Goal: Complete application form

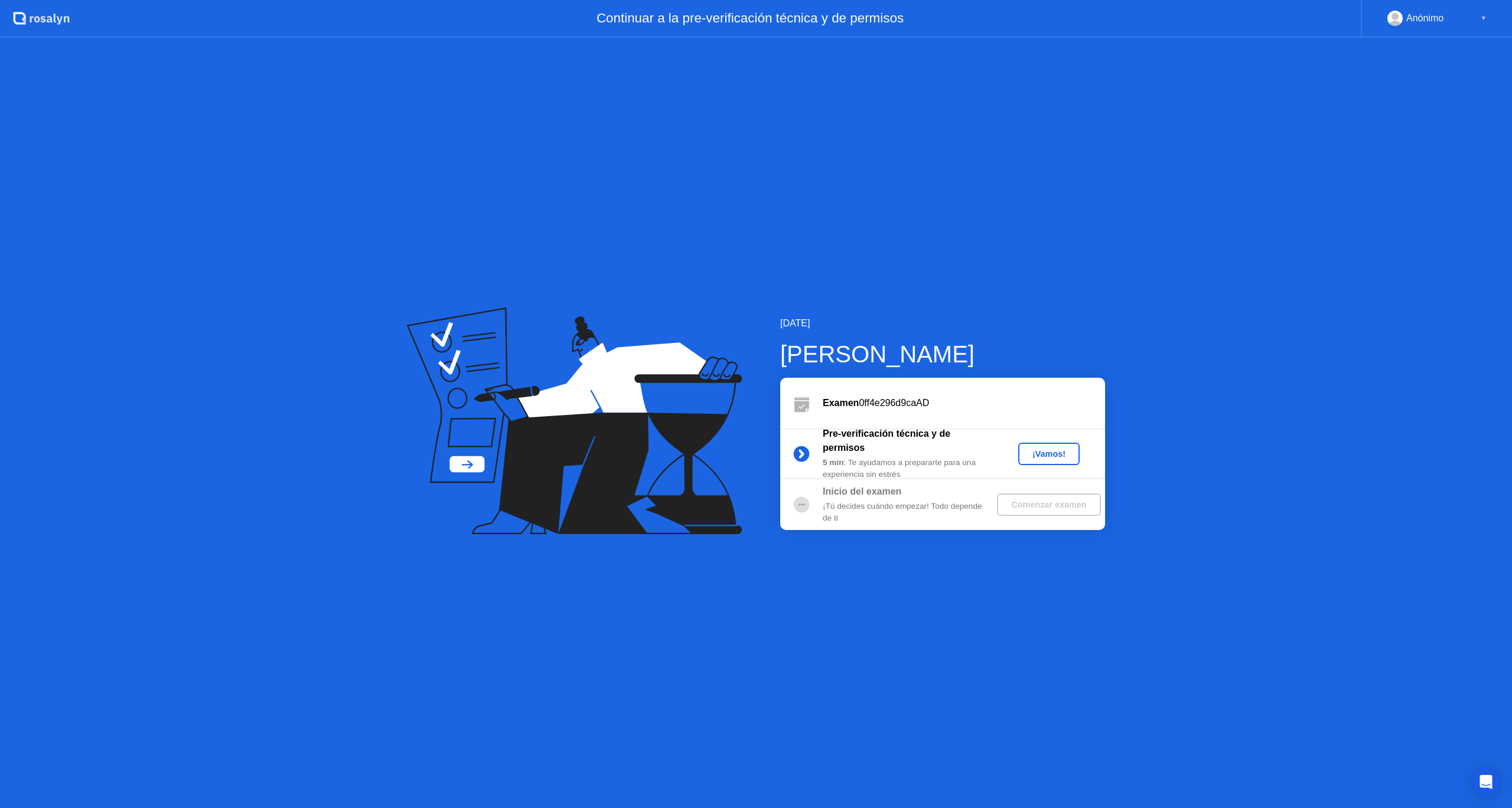
click at [1060, 456] on div "¡Vamos!" at bounding box center [1049, 454] width 52 height 10
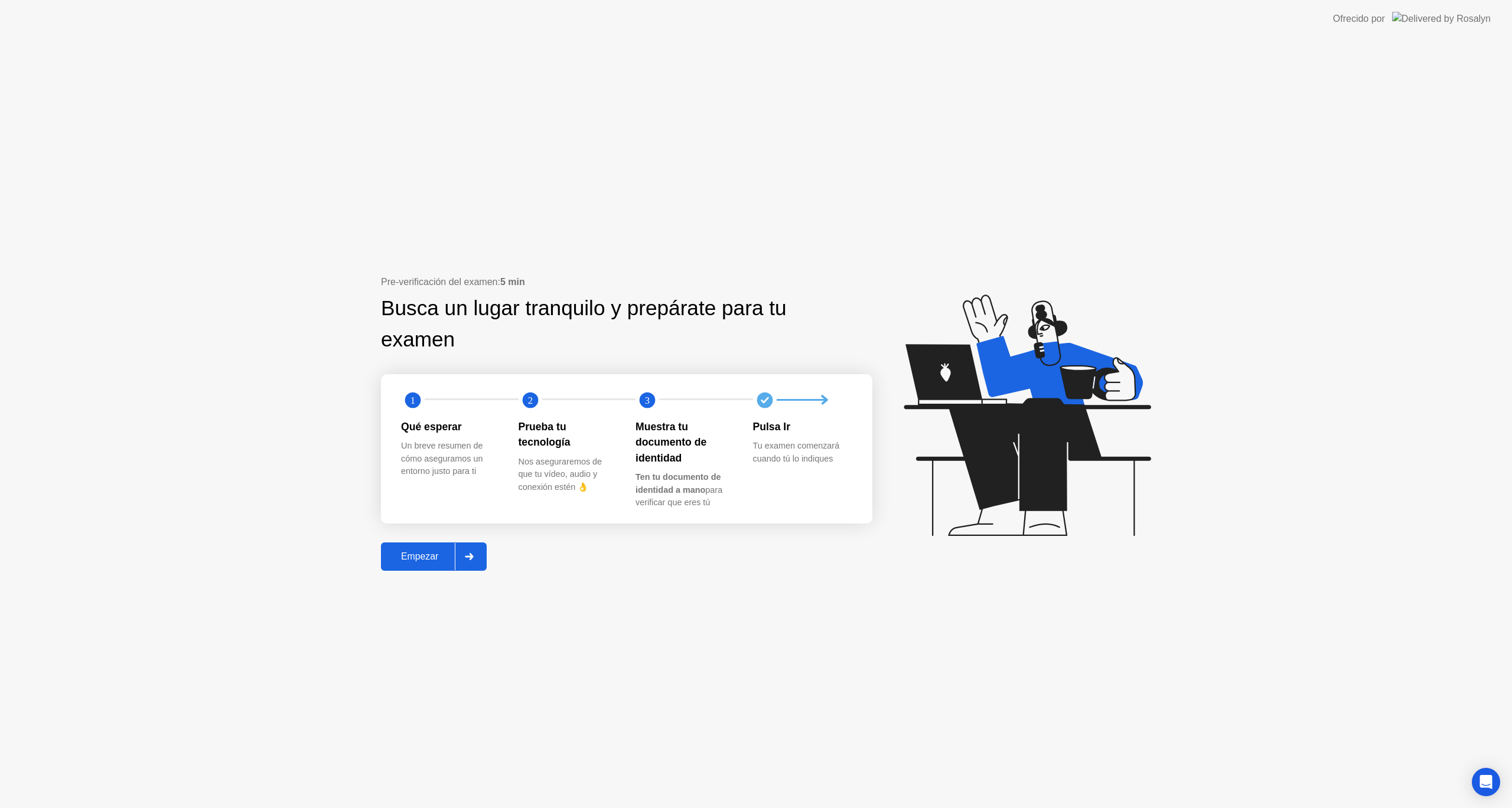
click at [469, 557] on icon at bounding box center [469, 556] width 8 height 7
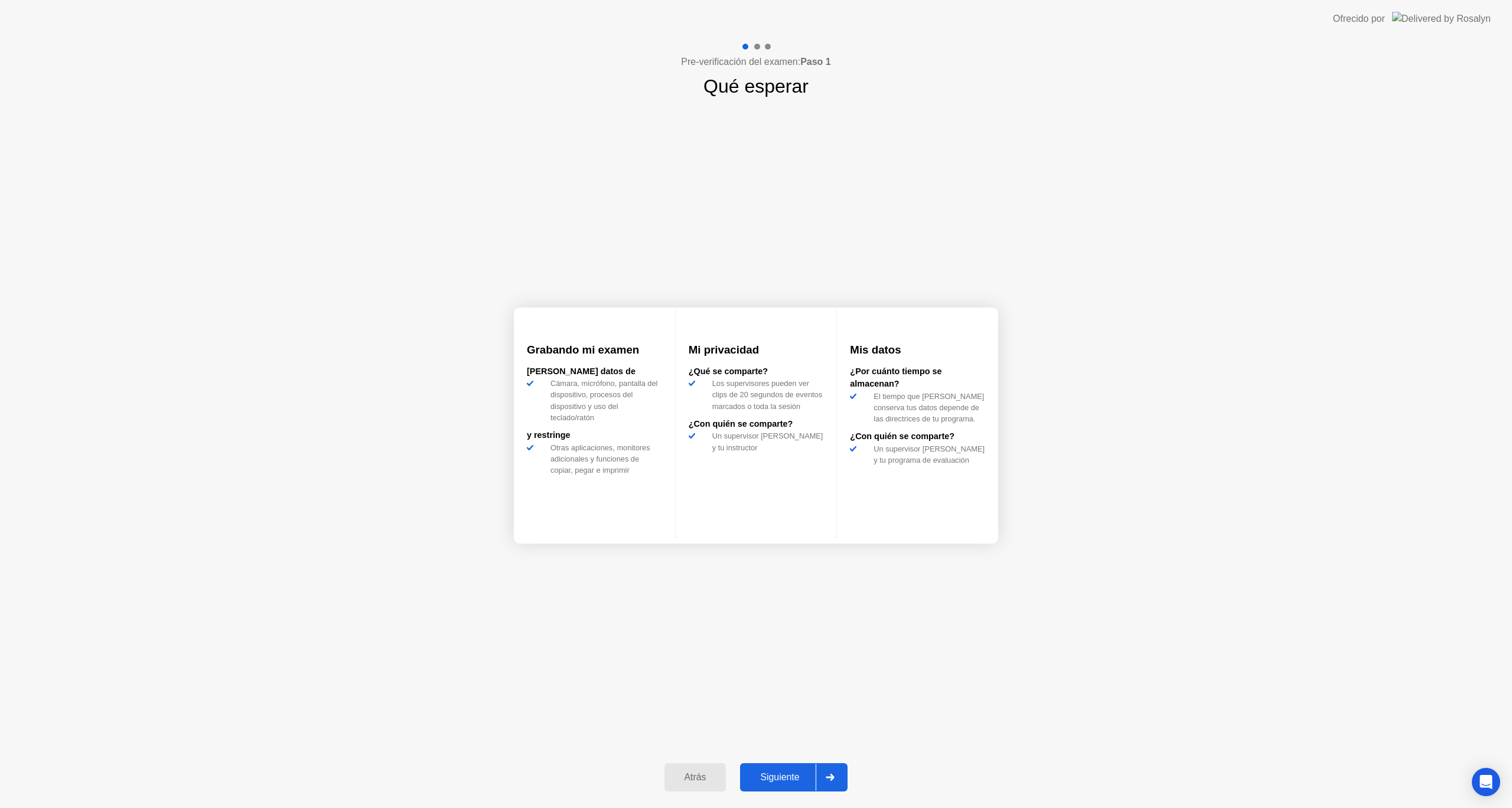
click at [796, 776] on div "Siguiente" at bounding box center [780, 778] width 73 height 11
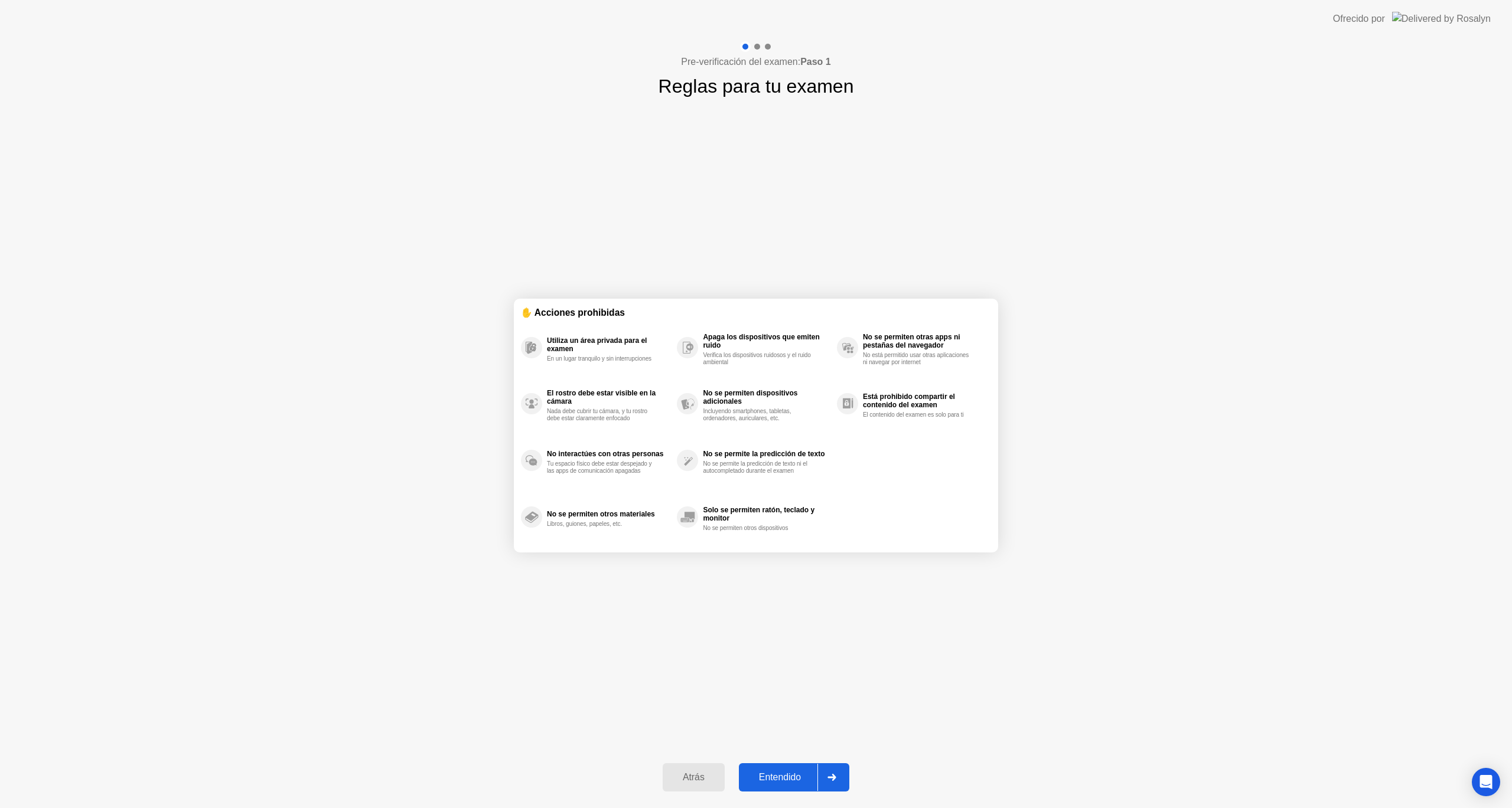
click at [796, 776] on div "Entendido" at bounding box center [780, 778] width 75 height 11
select select "**********"
select select "*******"
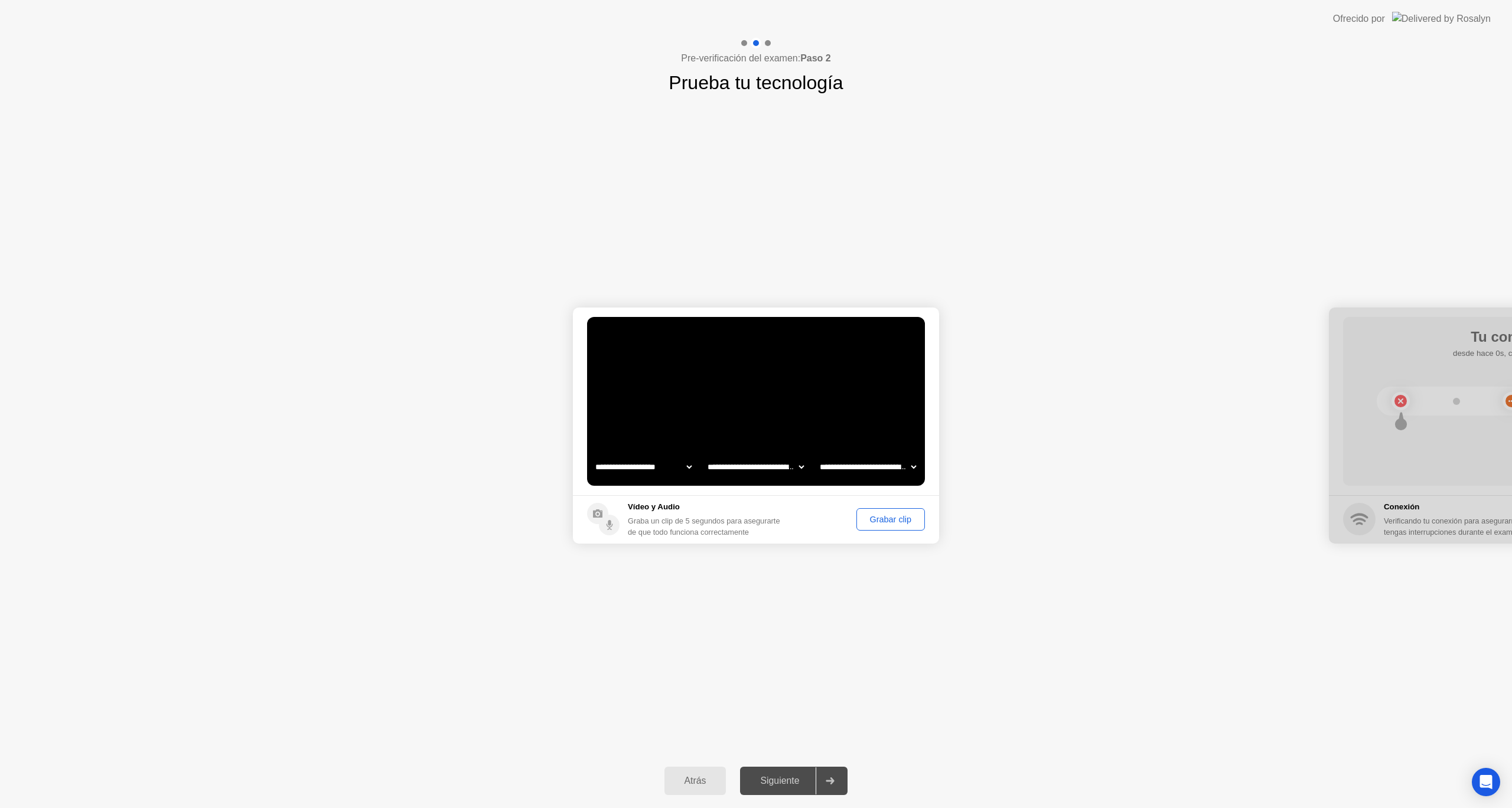
click at [677, 466] on select "**********" at bounding box center [643, 467] width 101 height 24
click at [753, 465] on select "**********" at bounding box center [756, 467] width 101 height 24
click at [879, 472] on select "**********" at bounding box center [867, 467] width 101 height 24
click at [782, 782] on div "Siguiente" at bounding box center [780, 781] width 73 height 11
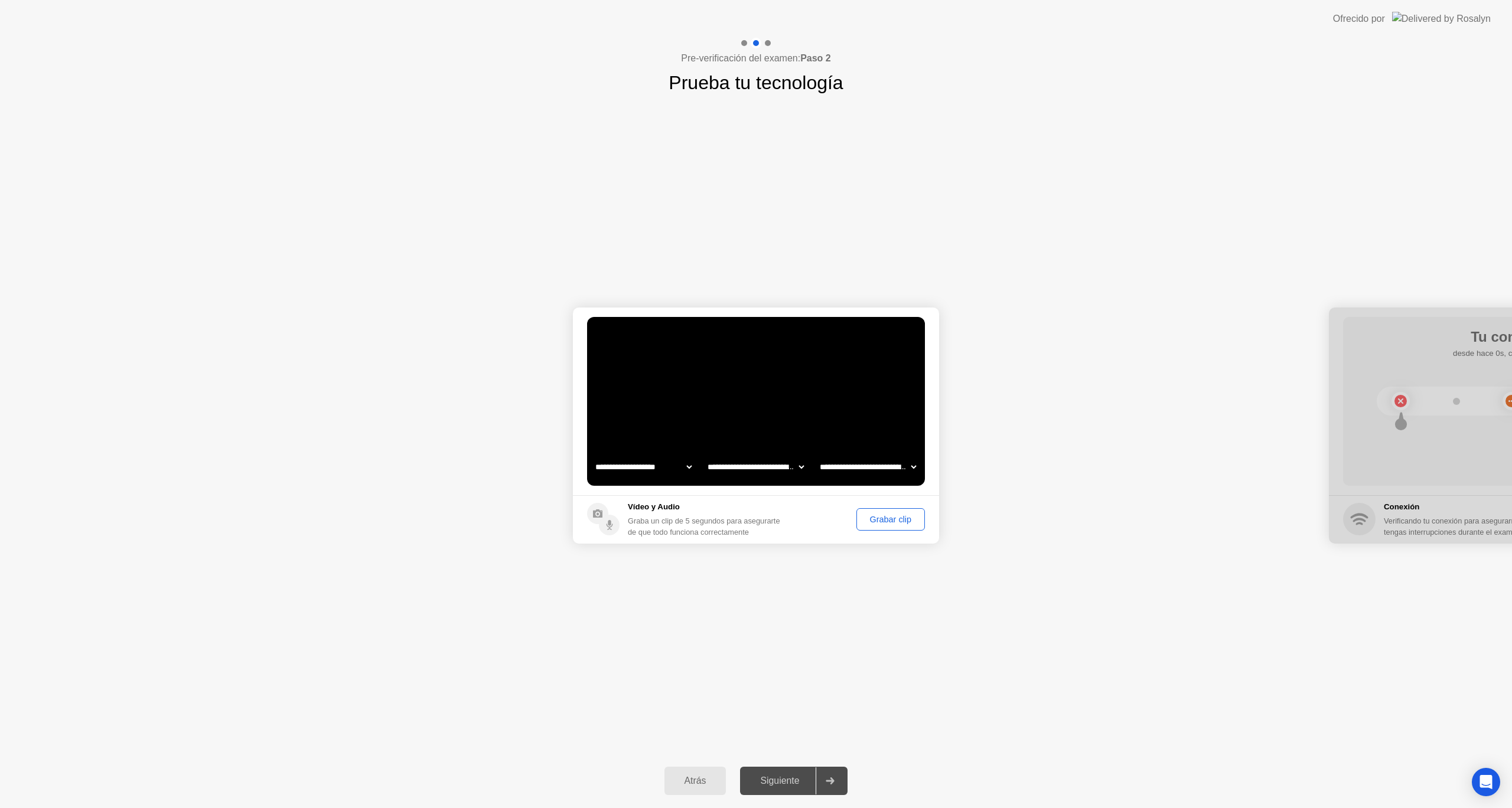
click at [901, 509] on button "Grabar clip" at bounding box center [891, 519] width 69 height 23
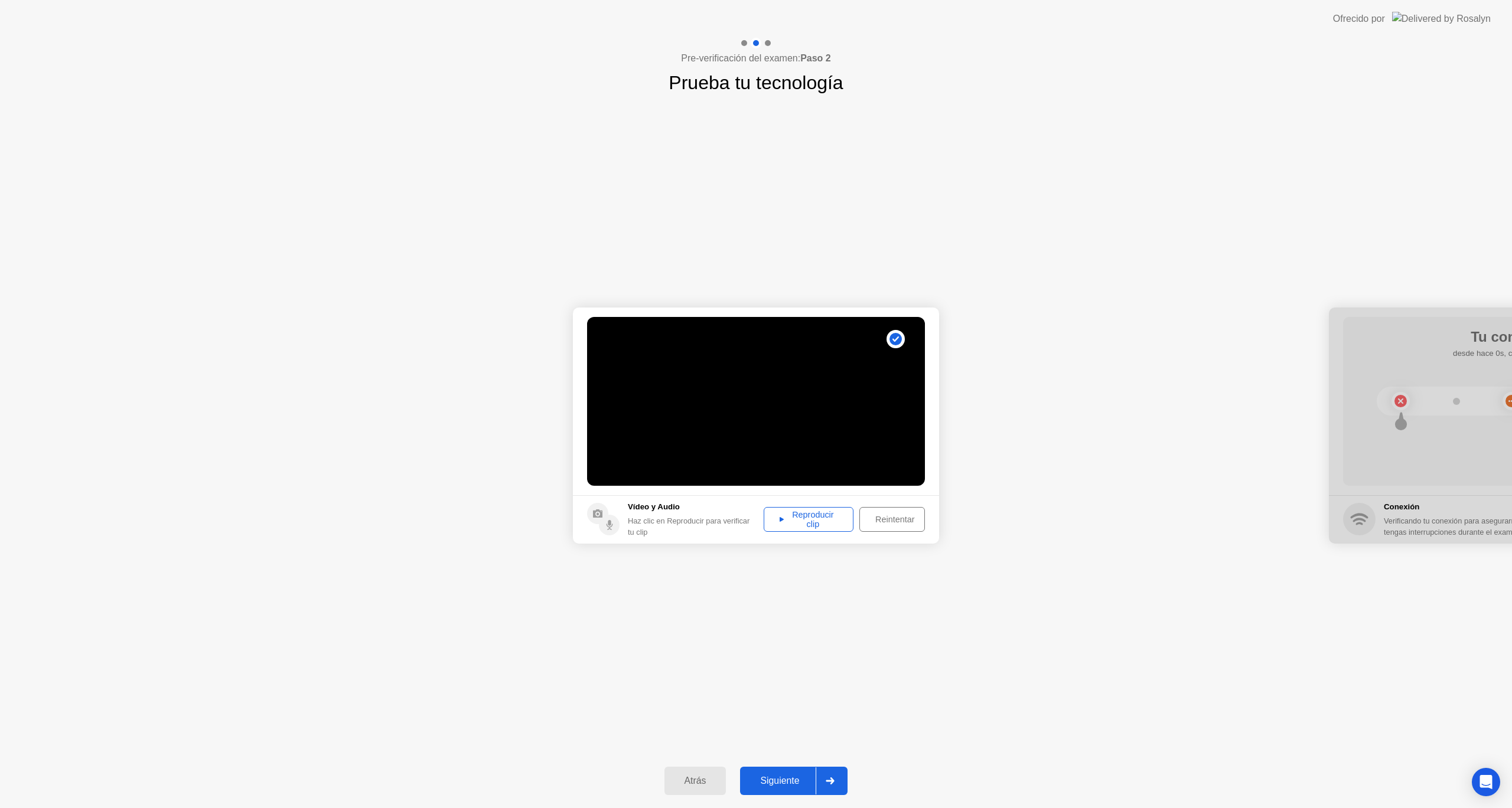
click at [807, 521] on div "Reproducir clip" at bounding box center [808, 519] width 81 height 19
click at [794, 785] on div "Siguiente" at bounding box center [780, 781] width 73 height 11
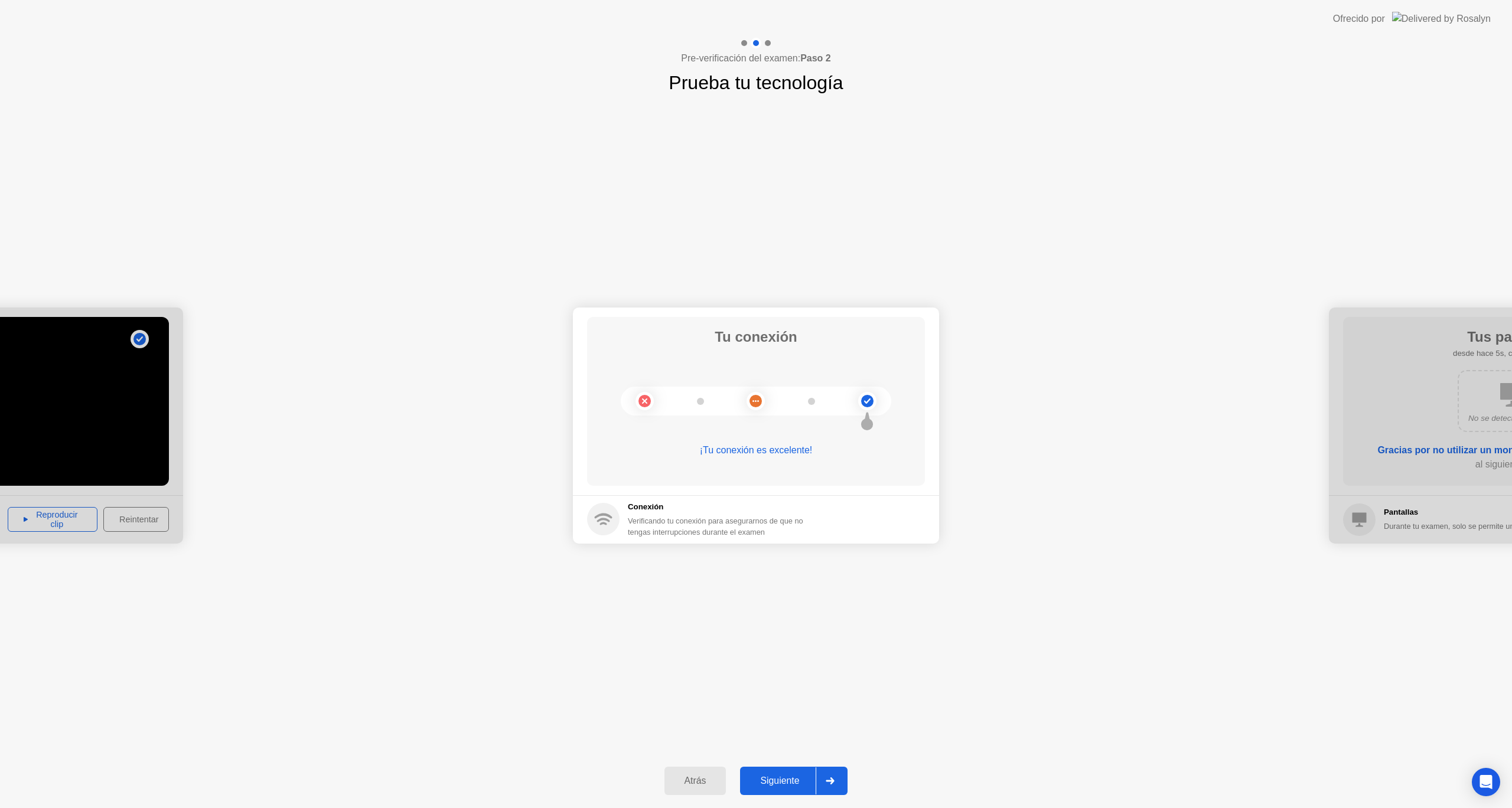
click at [781, 776] on div "Siguiente" at bounding box center [780, 781] width 73 height 11
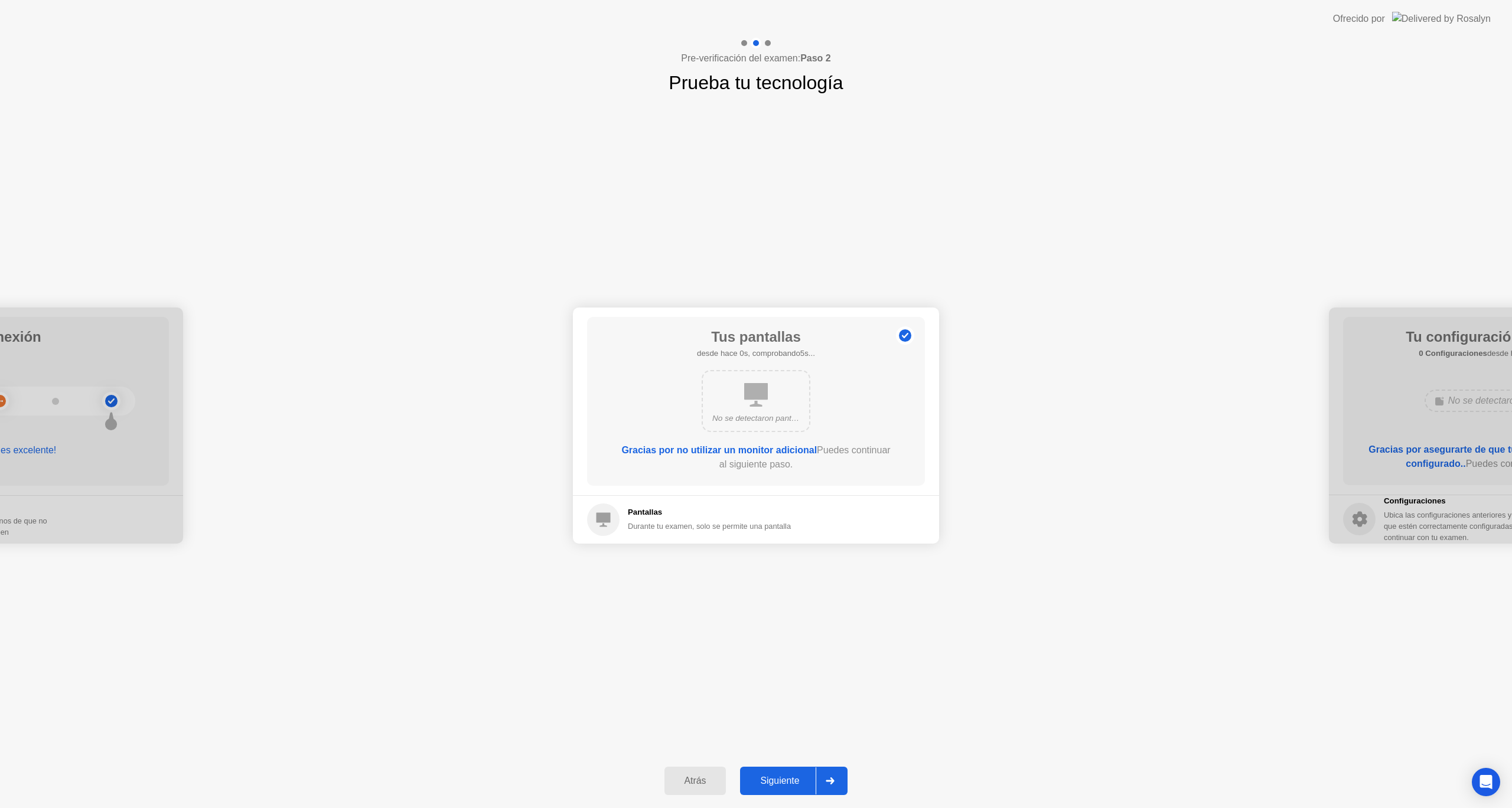
click at [778, 784] on div "Siguiente" at bounding box center [780, 781] width 73 height 11
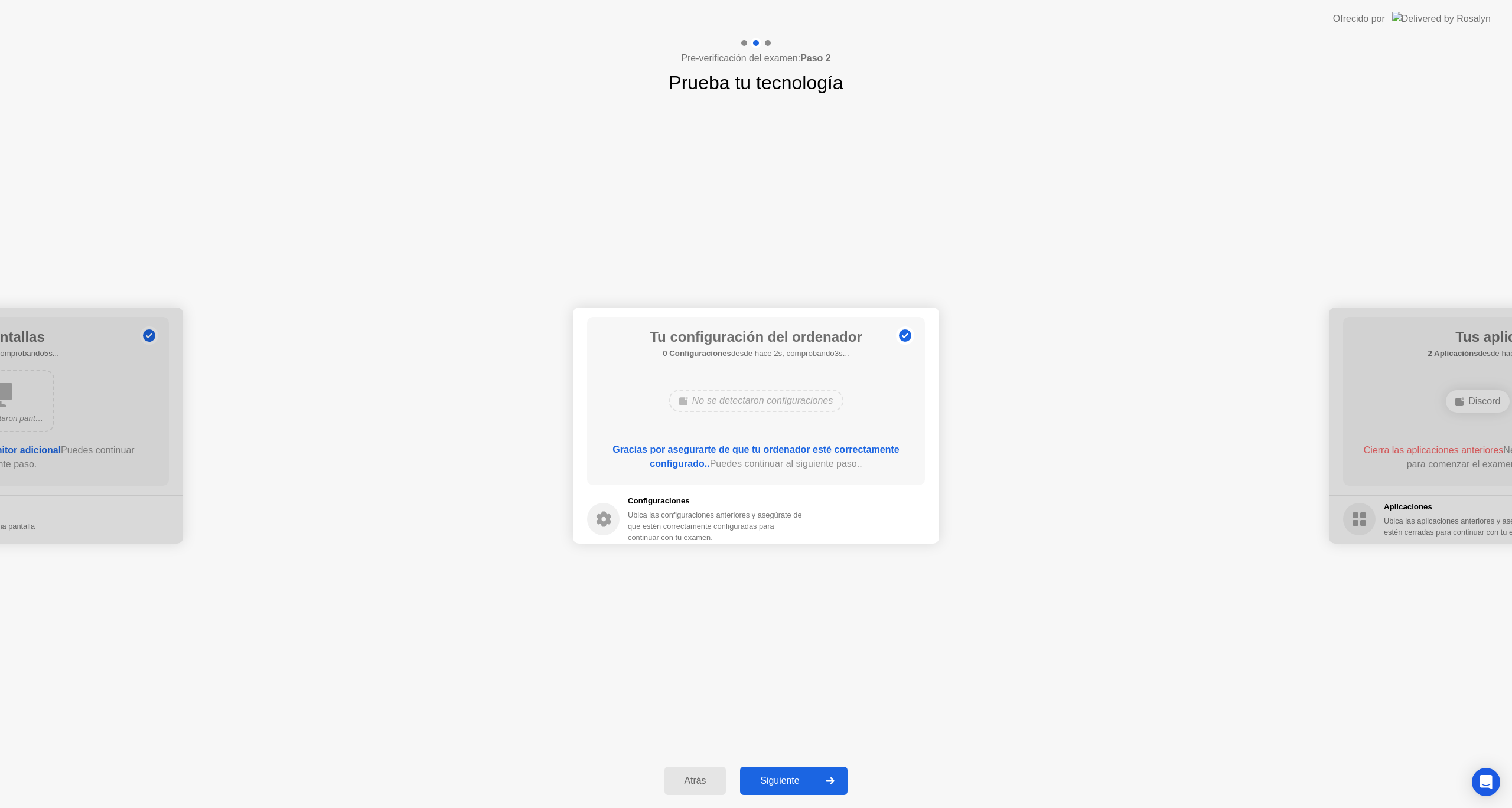
click at [778, 784] on div "Siguiente" at bounding box center [780, 781] width 73 height 11
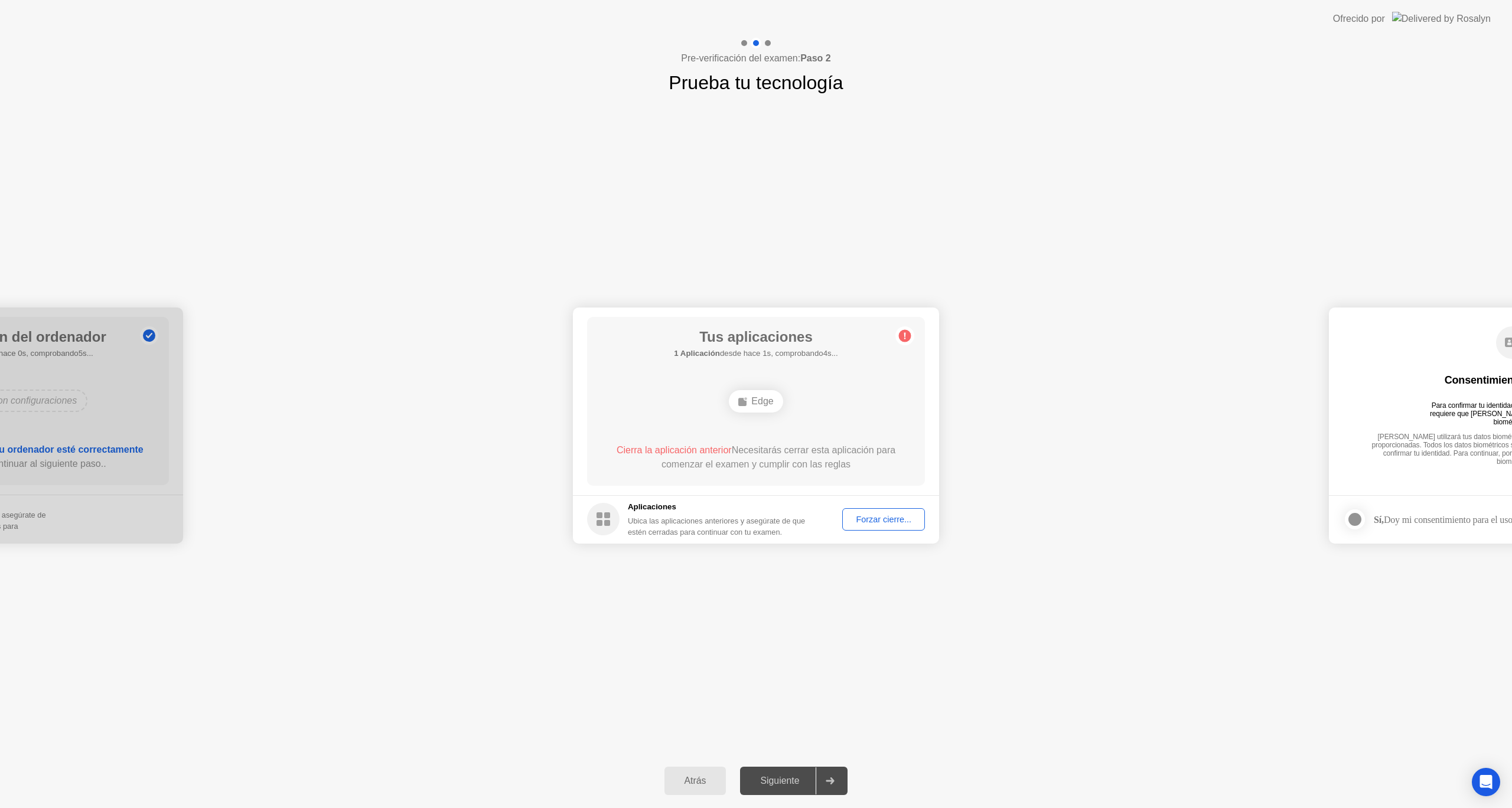
click at [881, 521] on div "Forzar cierre..." at bounding box center [884, 520] width 74 height 10
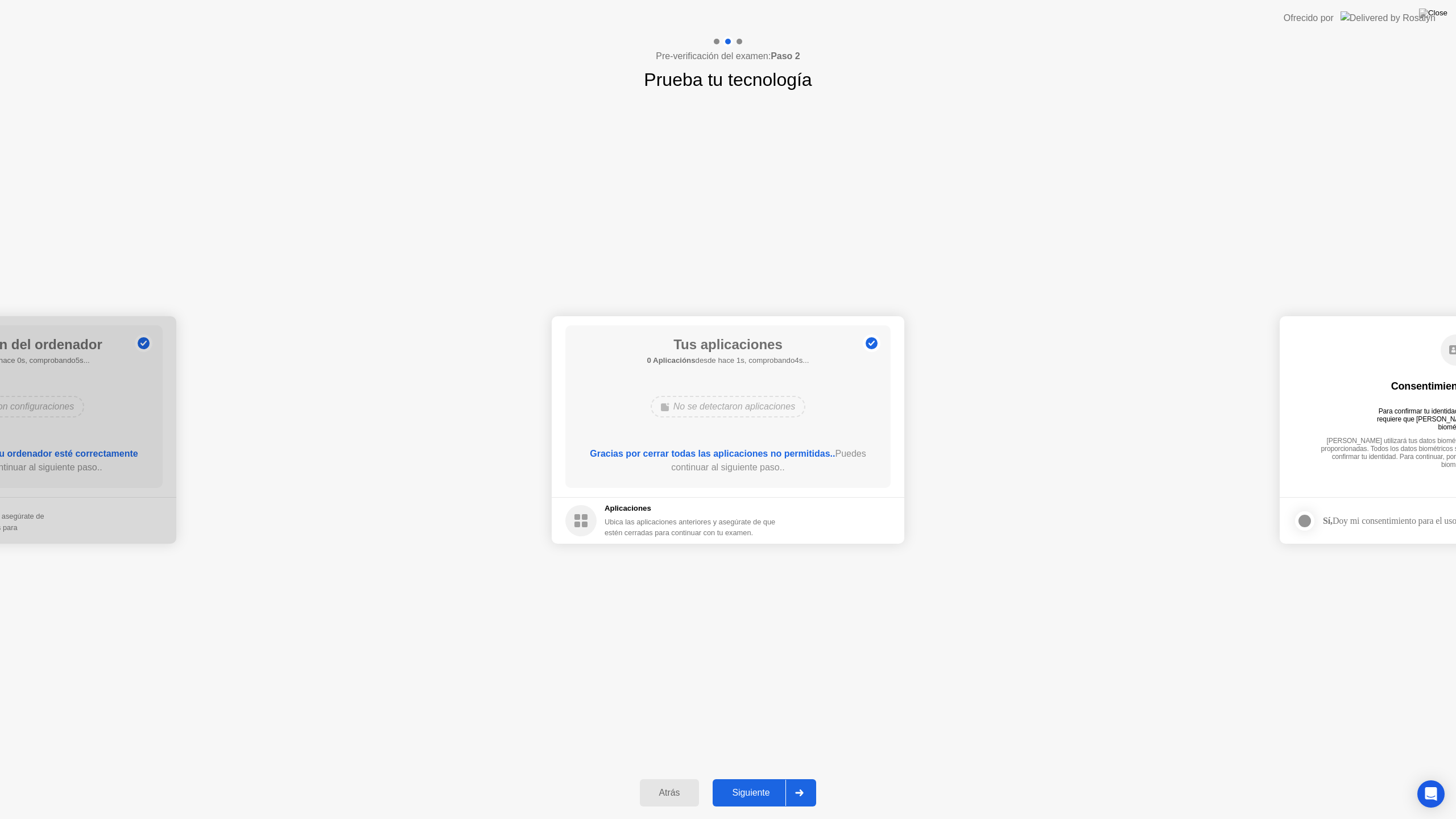
click at [745, 778] on div "Siguiente" at bounding box center [751, 793] width 70 height 10
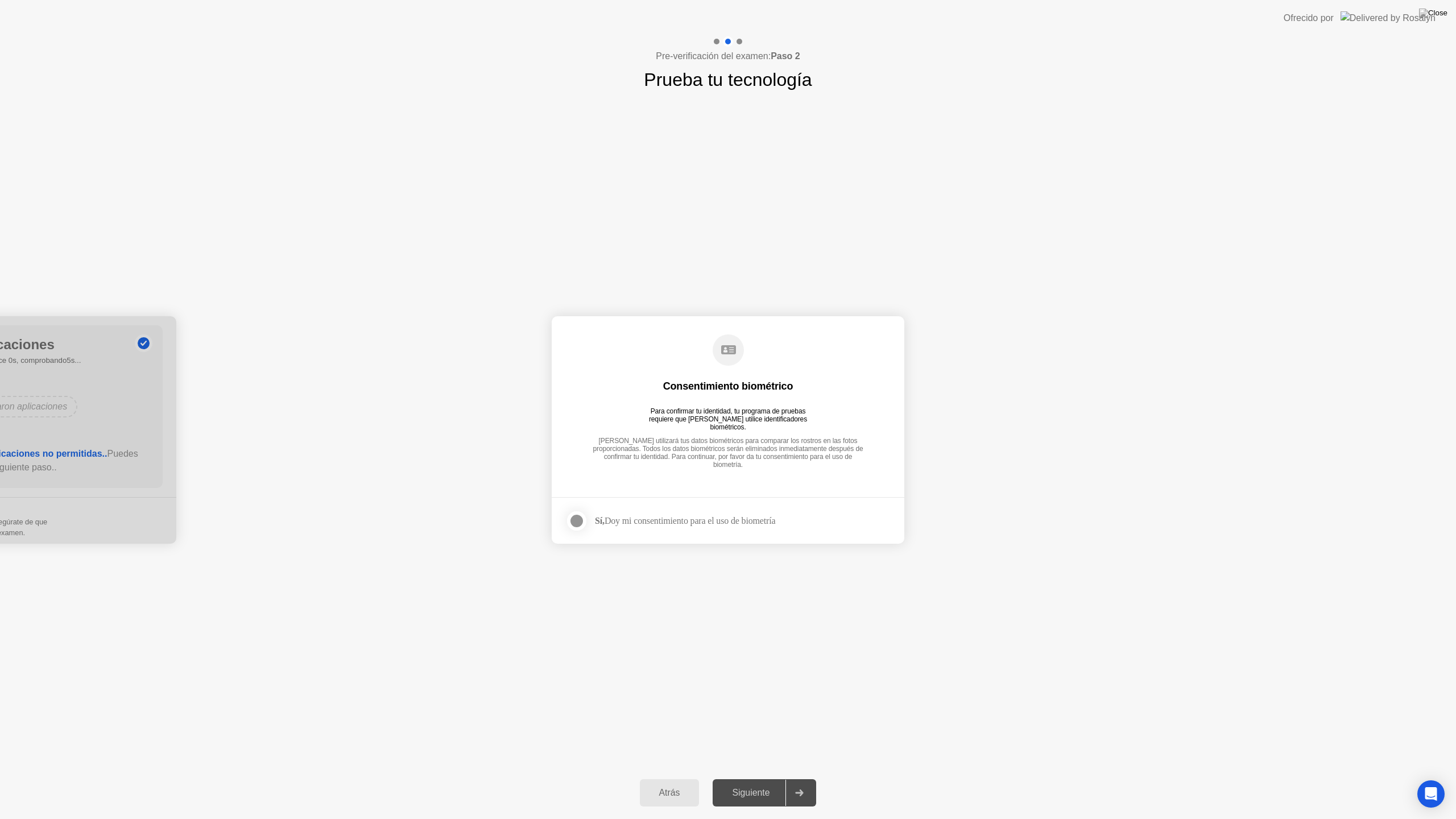
click at [579, 524] on div at bounding box center [577, 521] width 13 height 13
click at [761, 778] on div "Siguiente" at bounding box center [751, 793] width 70 height 10
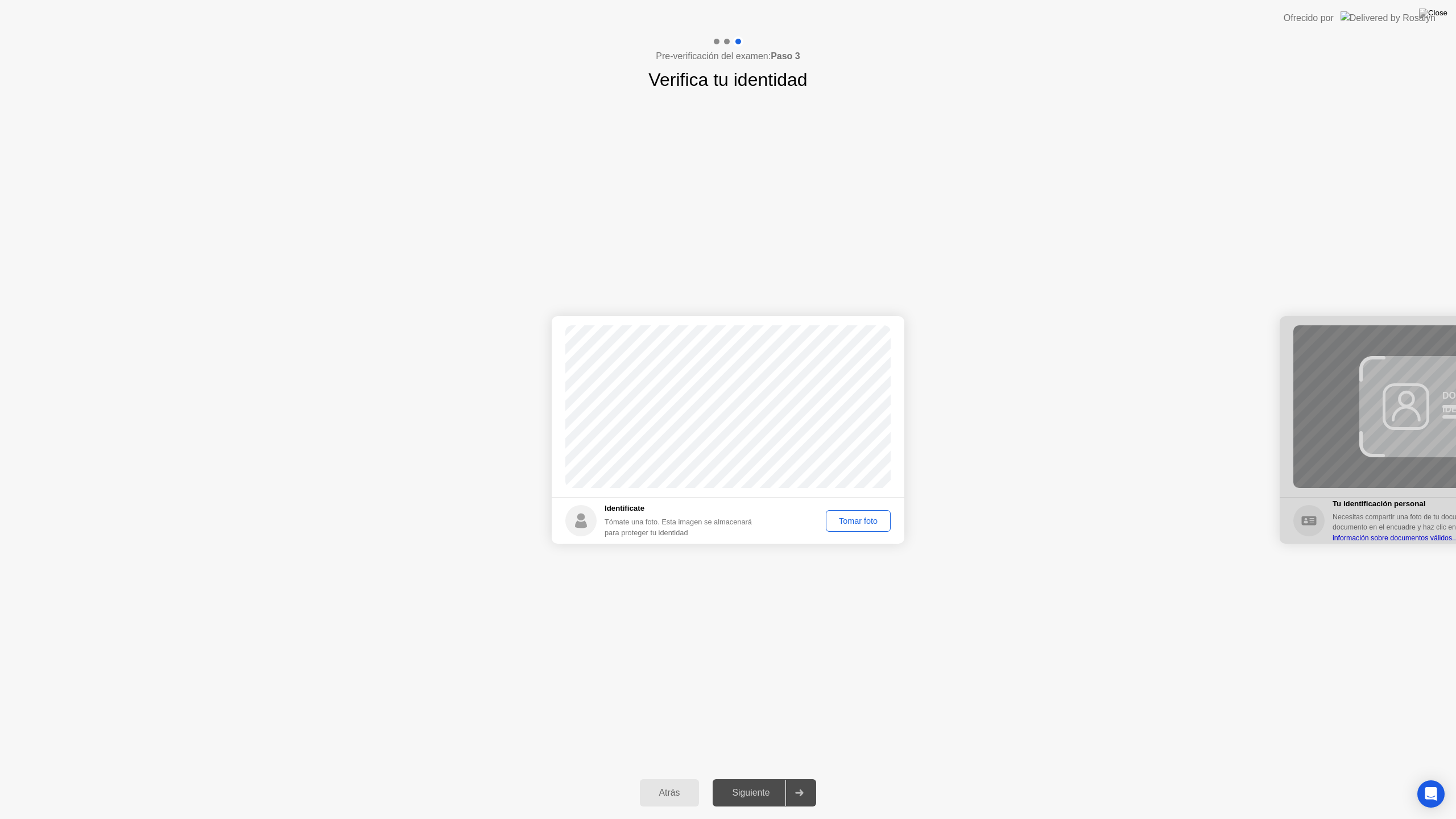
click at [858, 521] on div "Tomar foto" at bounding box center [859, 521] width 57 height 9
click at [861, 526] on div "Repetir" at bounding box center [864, 521] width 44 height 9
click at [861, 526] on div "Tomar foto" at bounding box center [859, 521] width 57 height 9
click at [861, 524] on div "Repetir" at bounding box center [864, 521] width 44 height 9
click at [861, 524] on div "Tomar foto" at bounding box center [859, 521] width 57 height 9
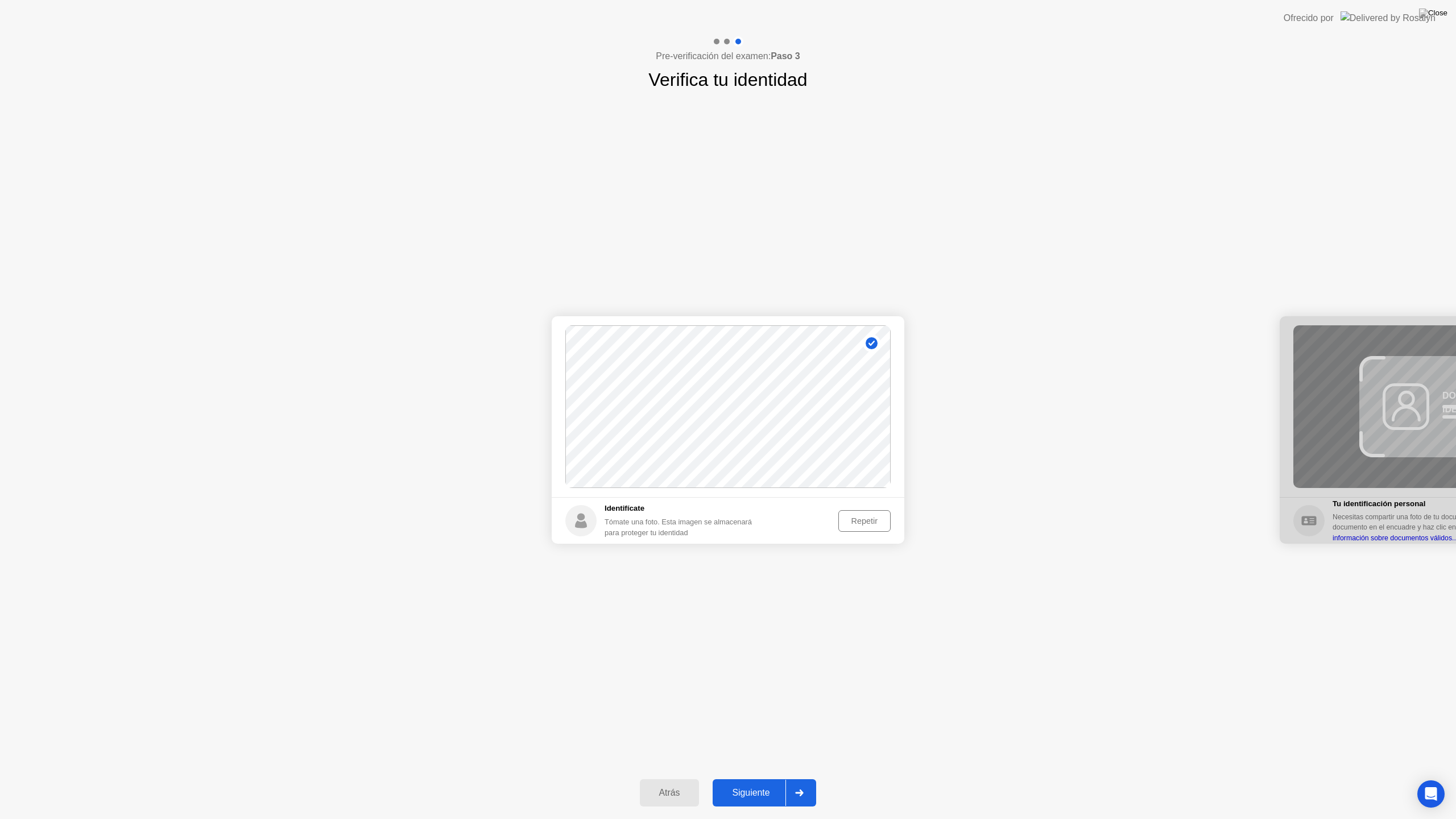
click at [772, 778] on div "Siguiente" at bounding box center [751, 793] width 70 height 10
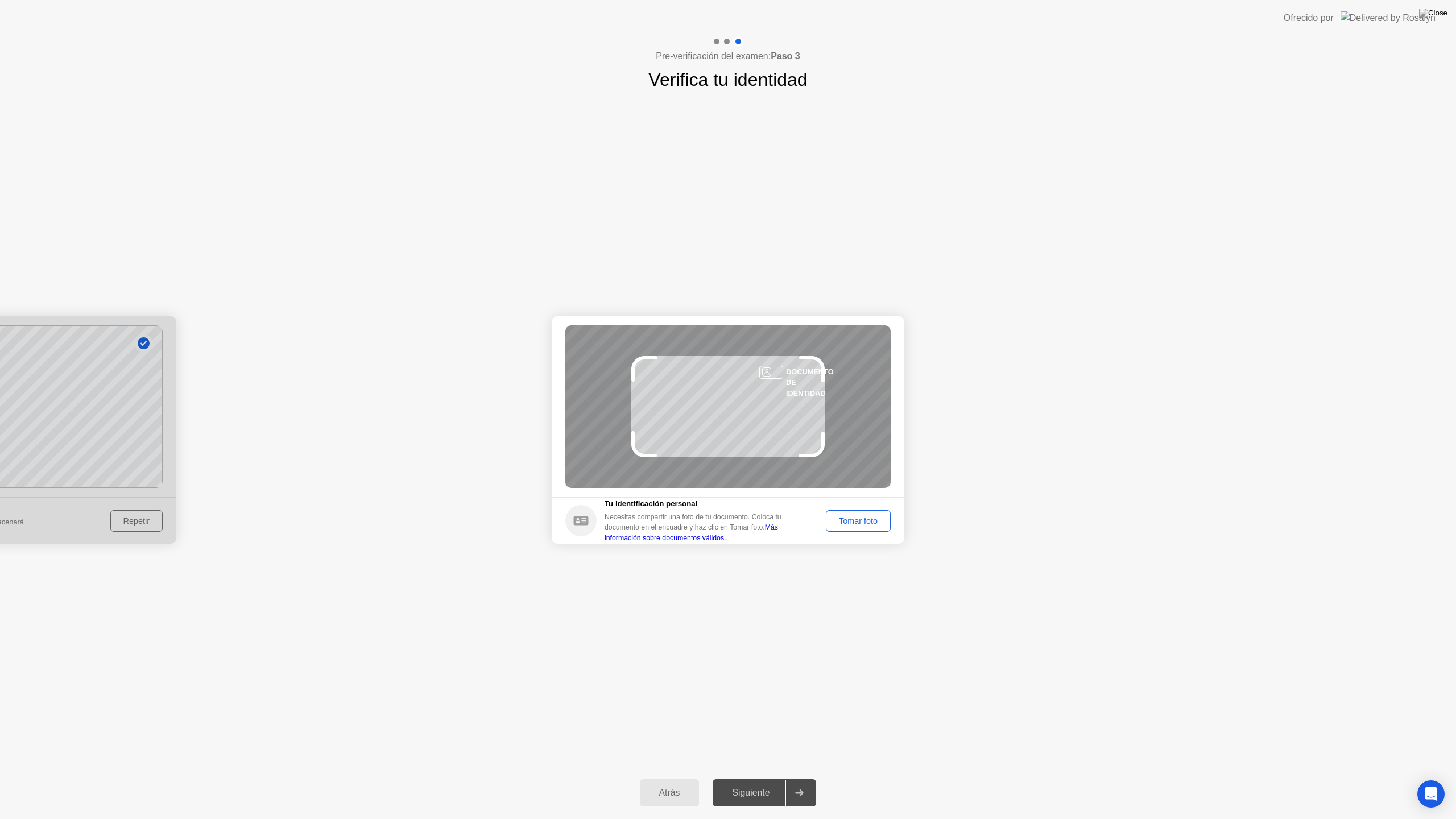
click at [731, 423] on div "DOCUMENTO DE IDENTIDAD" at bounding box center [728, 407] width 326 height 162
click at [862, 516] on div "Tomar foto" at bounding box center [859, 521] width 57 height 9
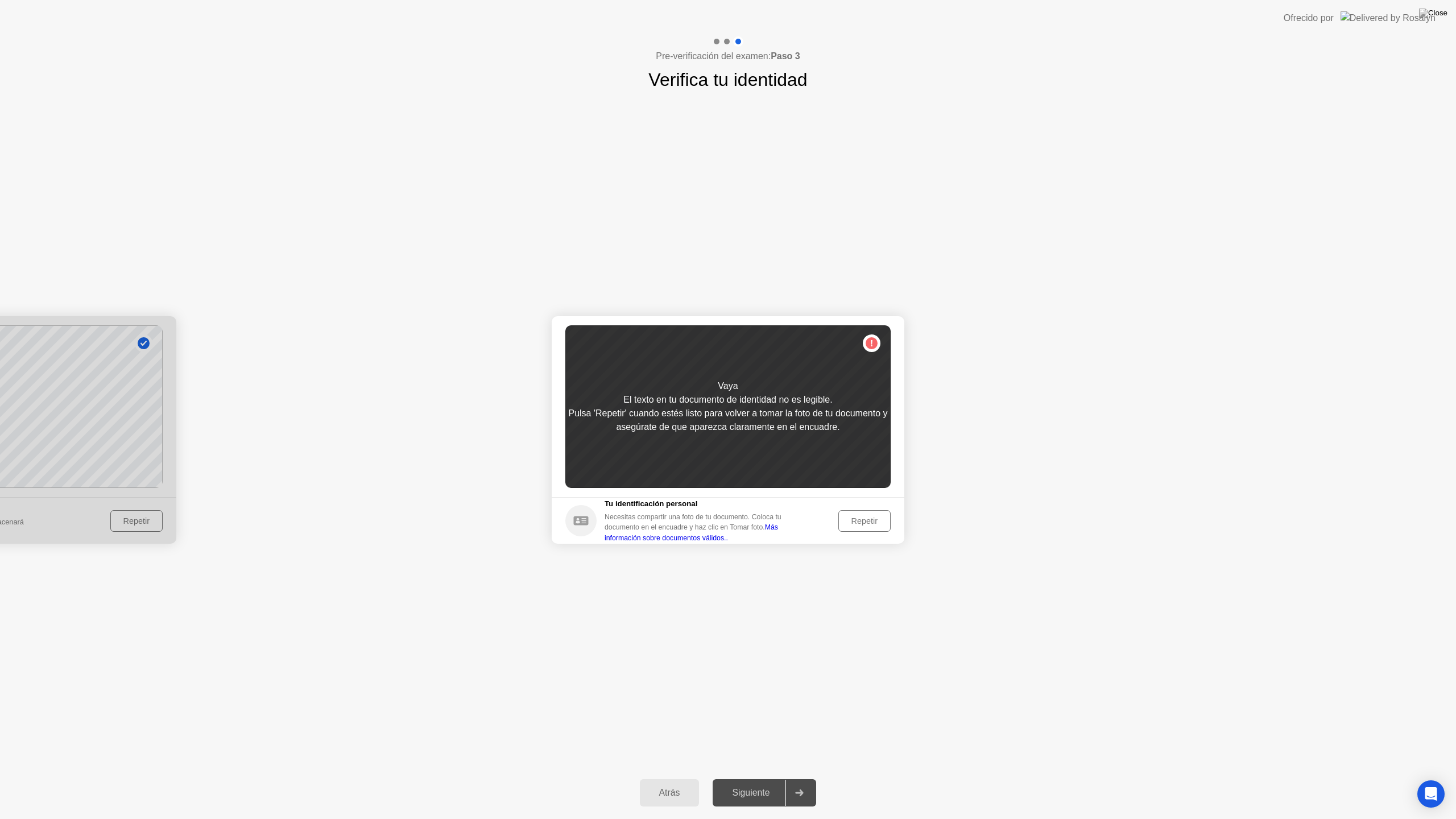
click at [861, 528] on button "Repetir" at bounding box center [864, 521] width 52 height 22
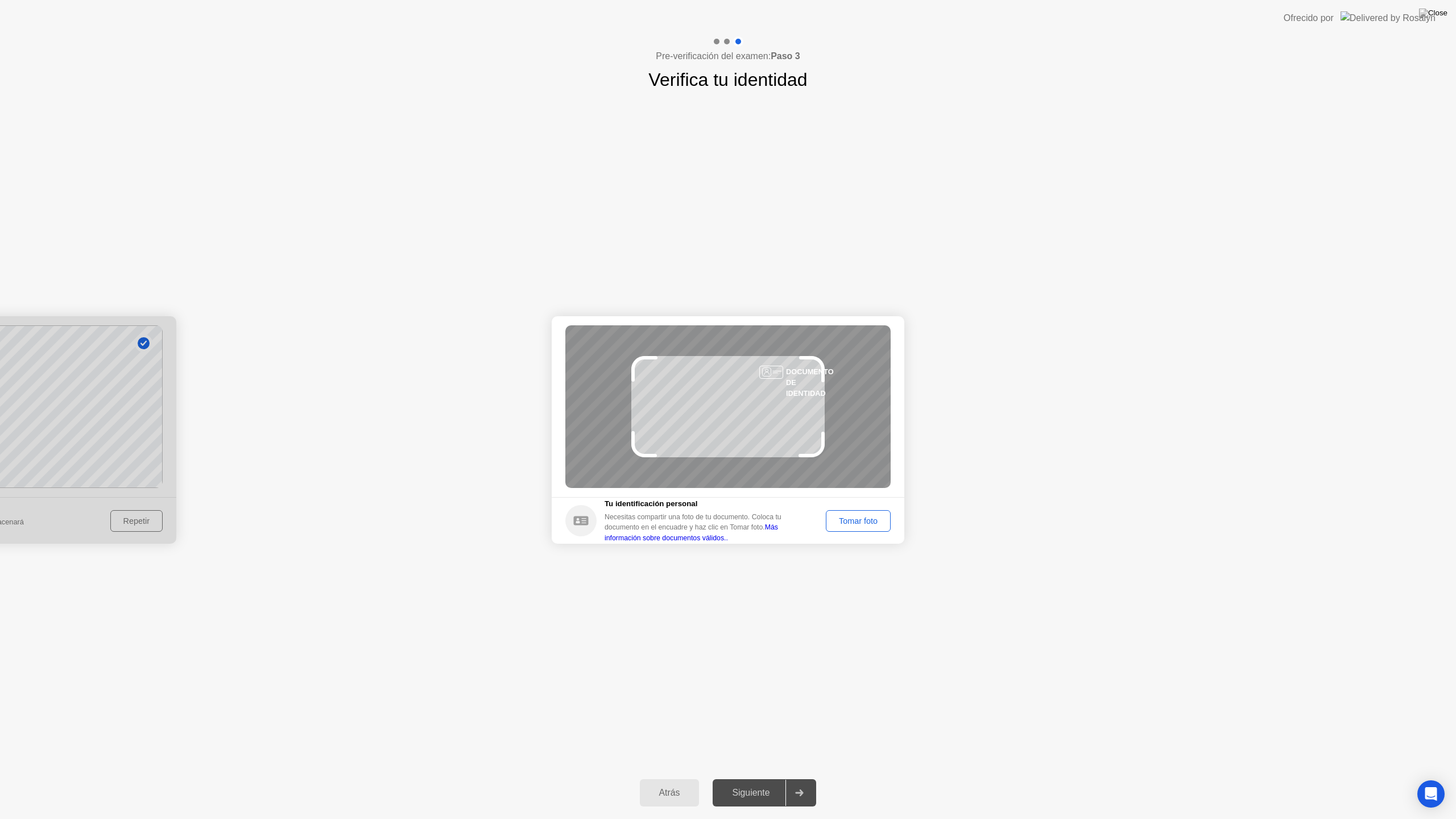
click at [778, 529] on link "Más información sobre documentos válidos.." at bounding box center [692, 532] width 174 height 18
click at [858, 528] on button "Tomar foto" at bounding box center [858, 521] width 65 height 22
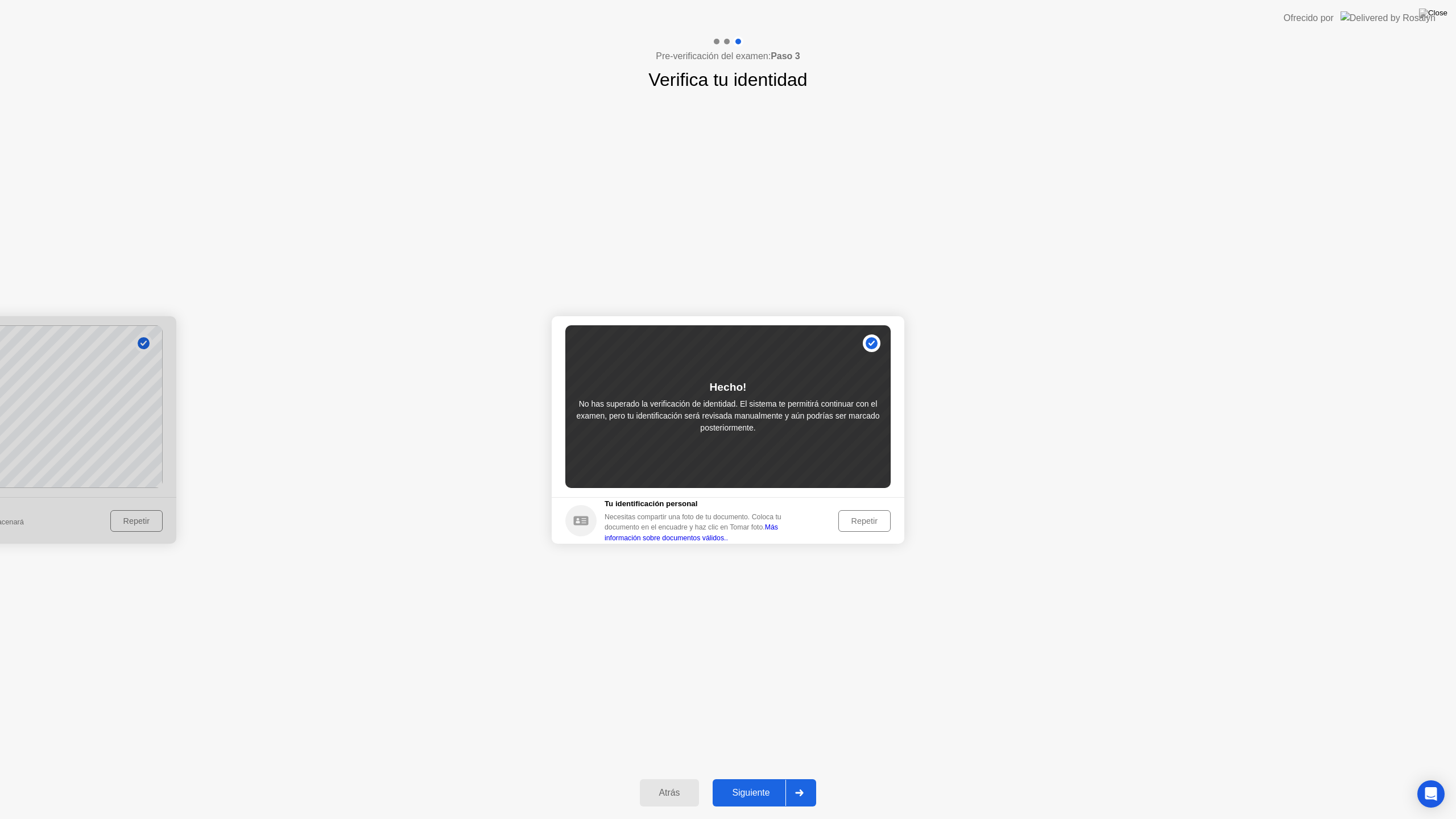
click at [769, 778] on div "Siguiente" at bounding box center [751, 793] width 70 height 10
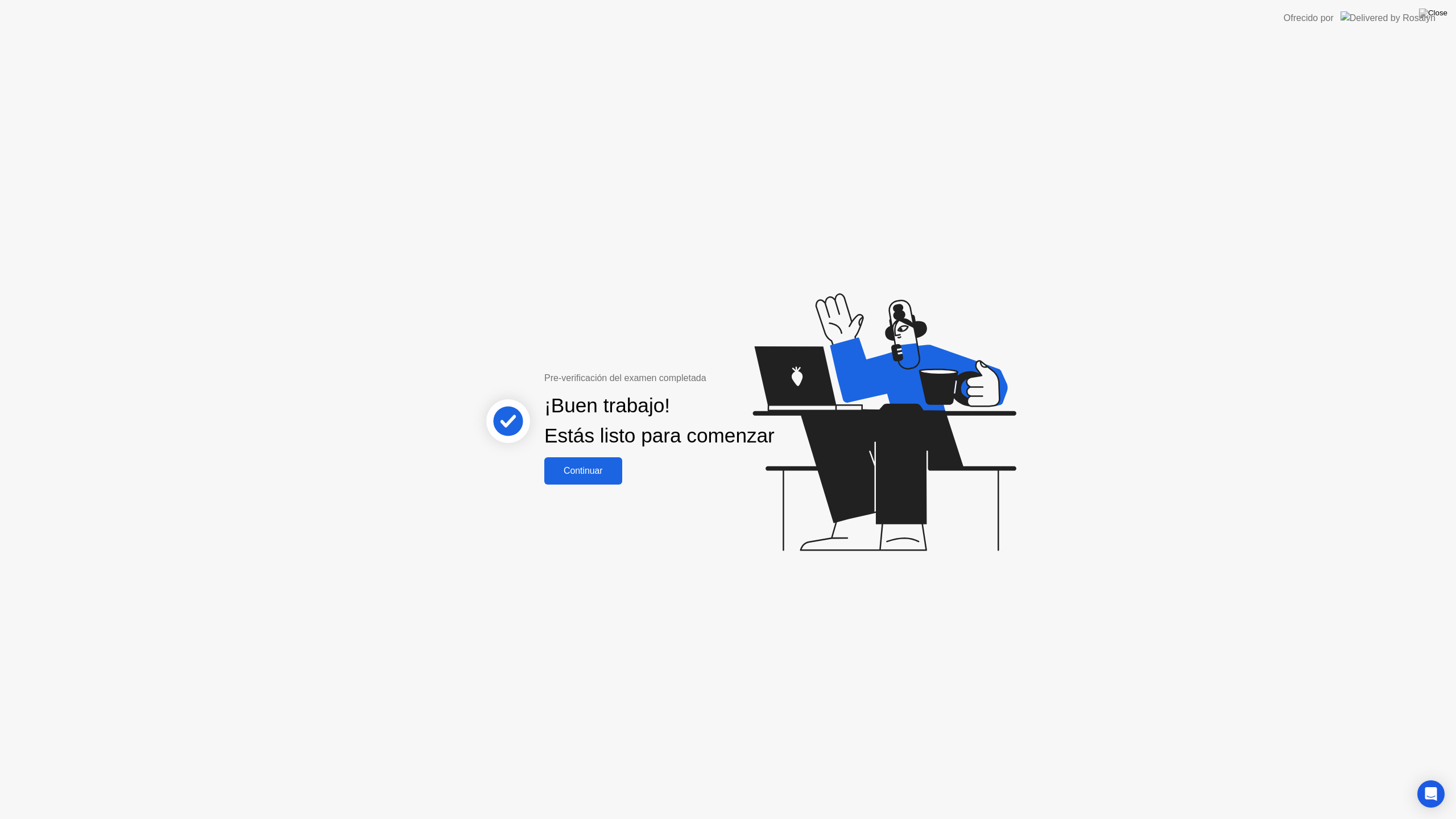
click at [563, 485] on button "Continuar" at bounding box center [583, 471] width 78 height 27
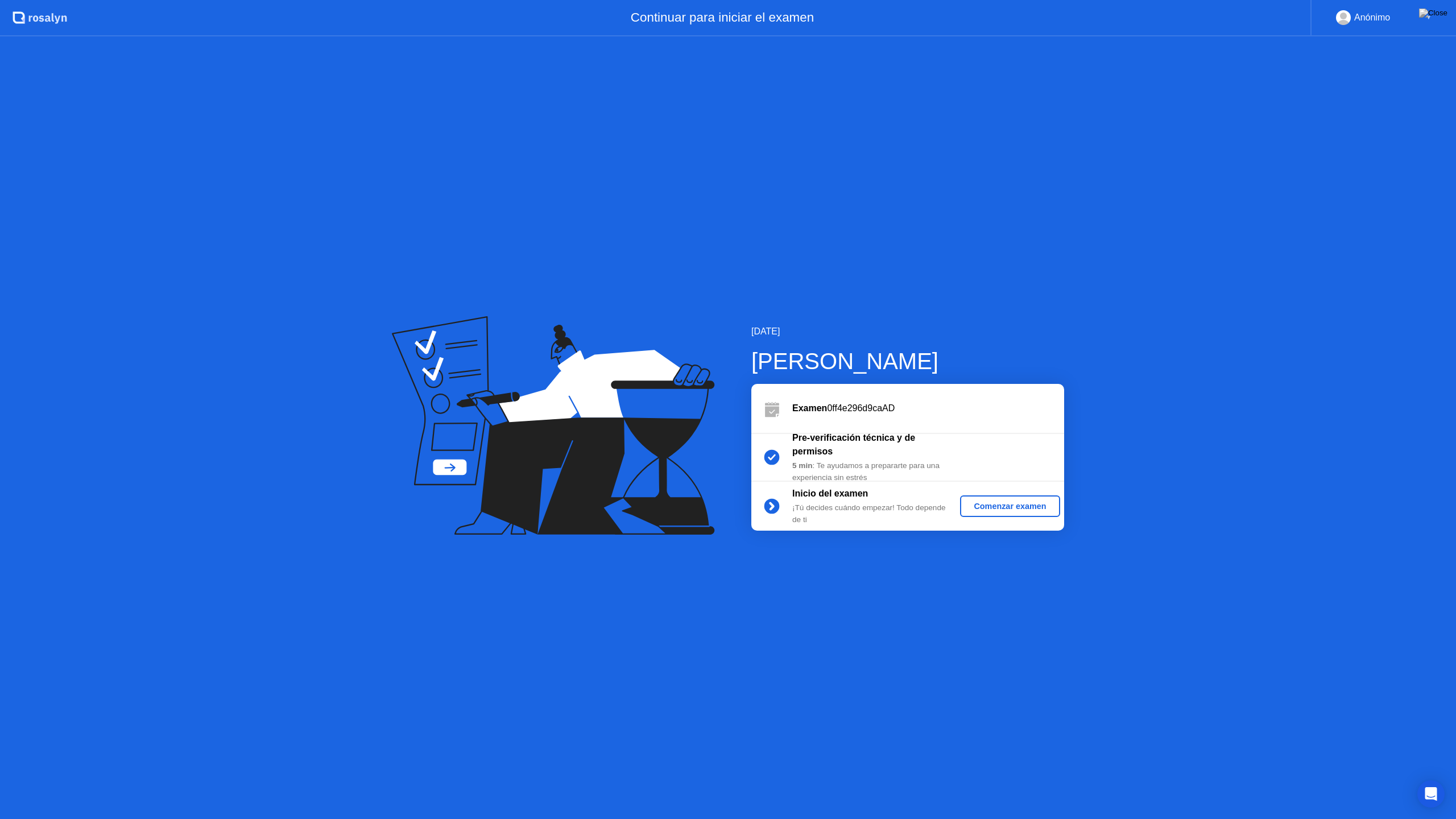
click at [1007, 507] on div "Comenzar examen" at bounding box center [1011, 507] width 91 height 9
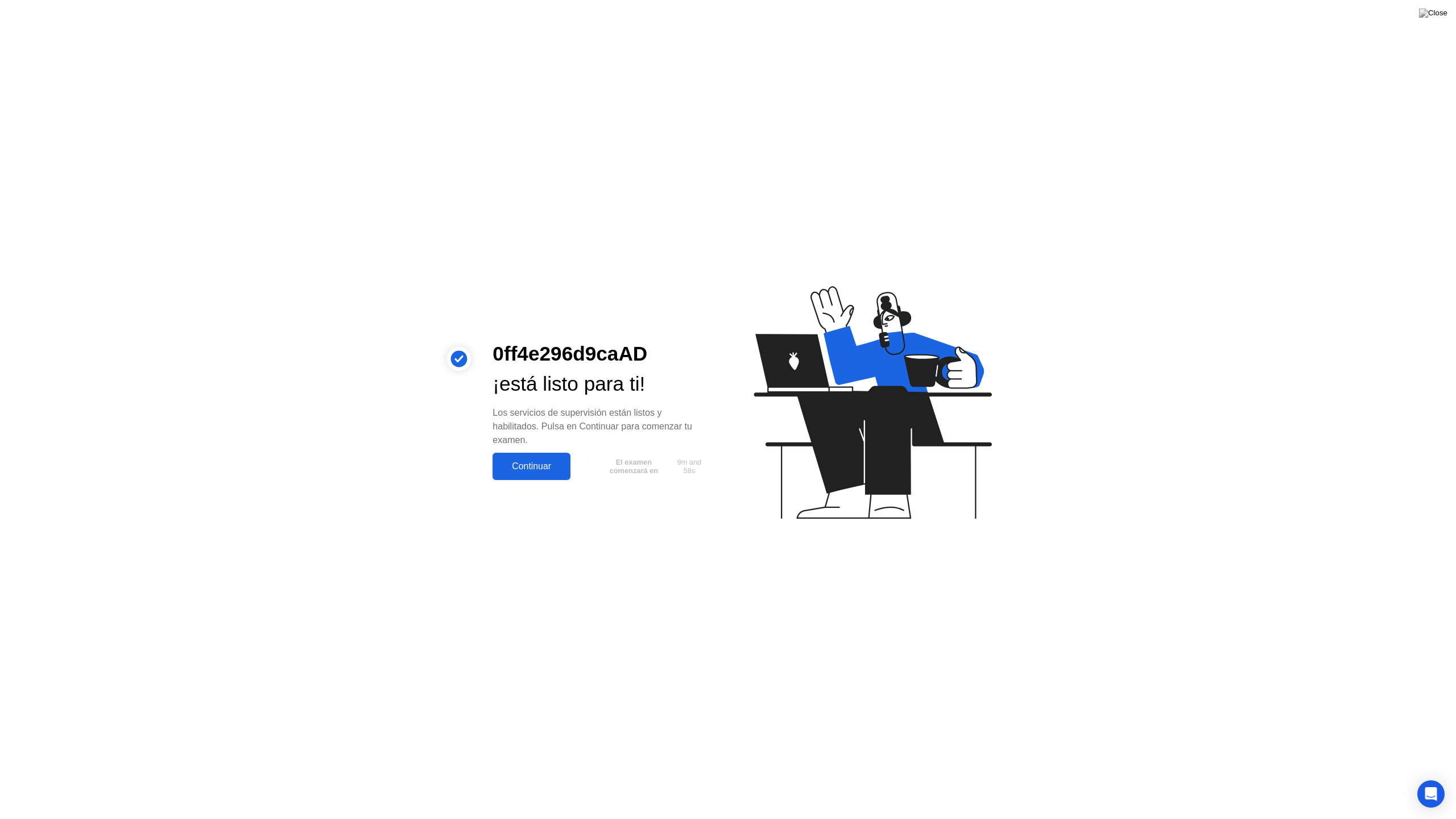
click at [534, 466] on div "Continuar" at bounding box center [531, 466] width 71 height 10
